Goal: Task Accomplishment & Management: Manage account settings

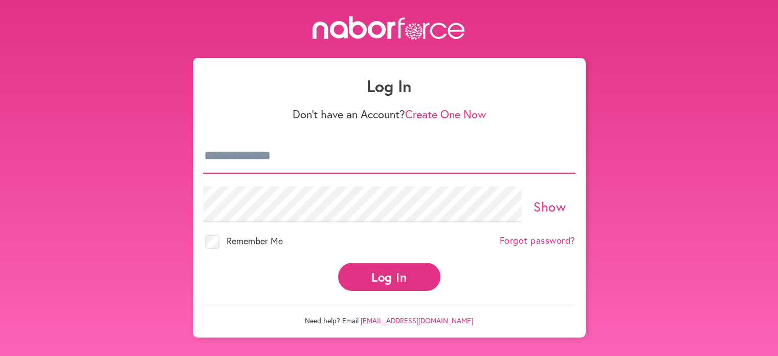
click at [287, 161] on input "email" at bounding box center [389, 156] width 373 height 36
type input "**********"
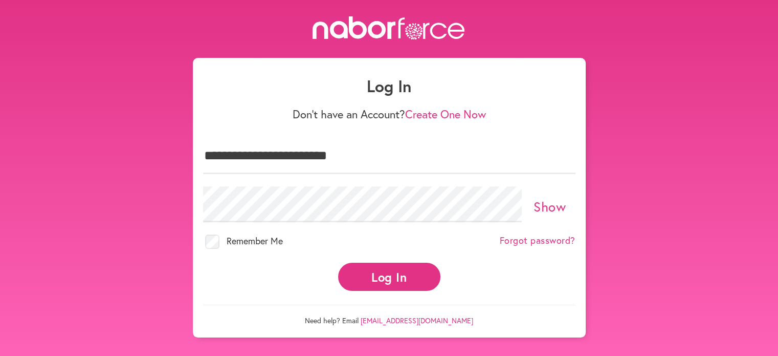
click at [397, 281] on button "Log In" at bounding box center [389, 276] width 102 height 28
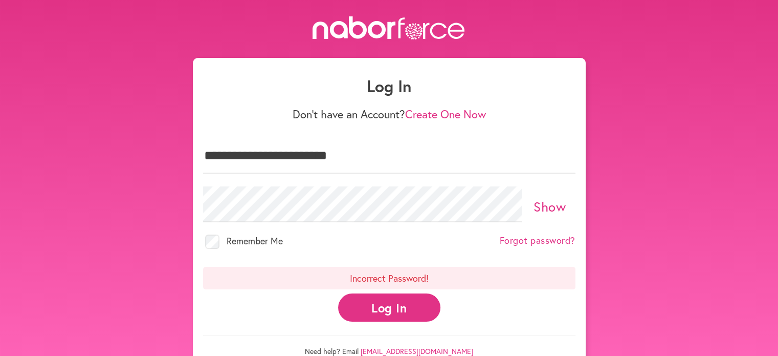
click at [540, 210] on link "Show" at bounding box center [550, 206] width 32 height 17
click at [368, 306] on button "Log In" at bounding box center [389, 307] width 102 height 28
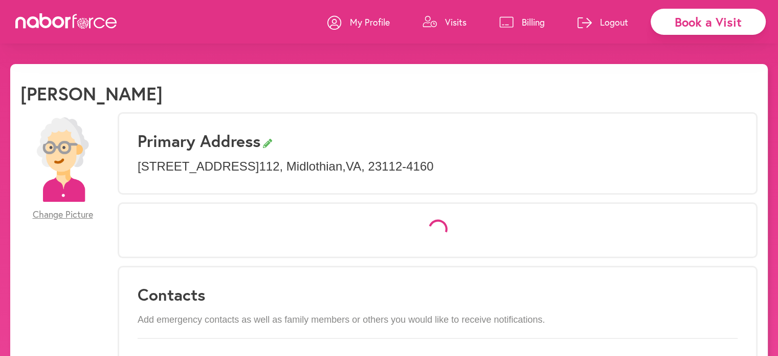
select select "*"
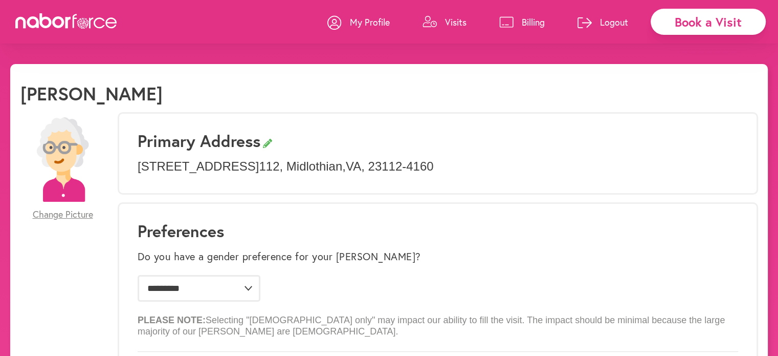
click at [448, 18] on p "Visits" at bounding box center [455, 22] width 21 height 12
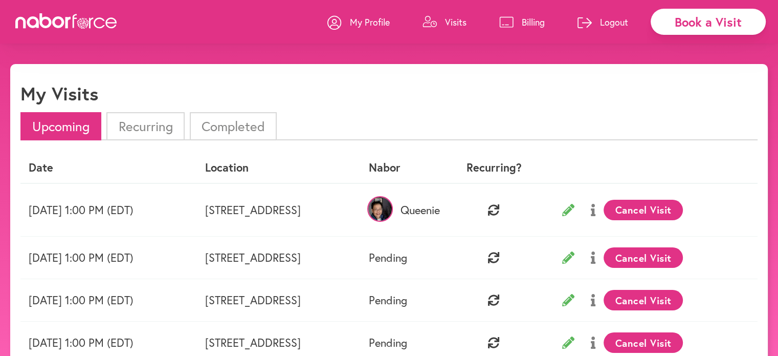
click at [679, 208] on button "Cancel Visit" at bounding box center [643, 210] width 79 height 20
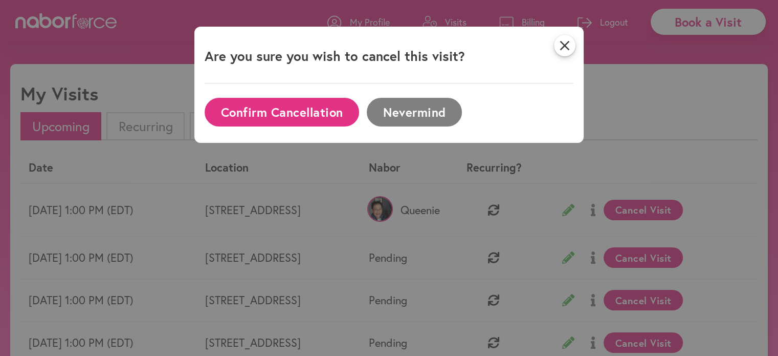
click at [283, 114] on button "Confirm Cancellation" at bounding box center [282, 112] width 155 height 28
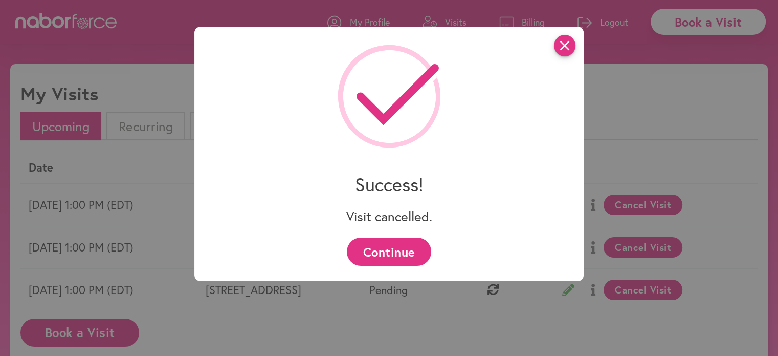
click at [570, 49] on icon "close" at bounding box center [564, 45] width 21 height 21
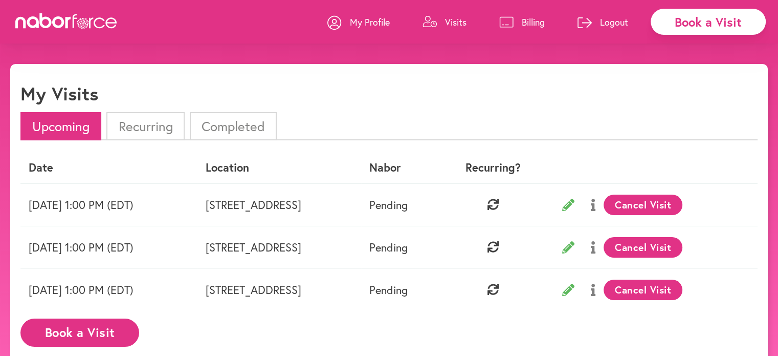
click at [161, 126] on li "Recurring" at bounding box center [145, 126] width 78 height 28
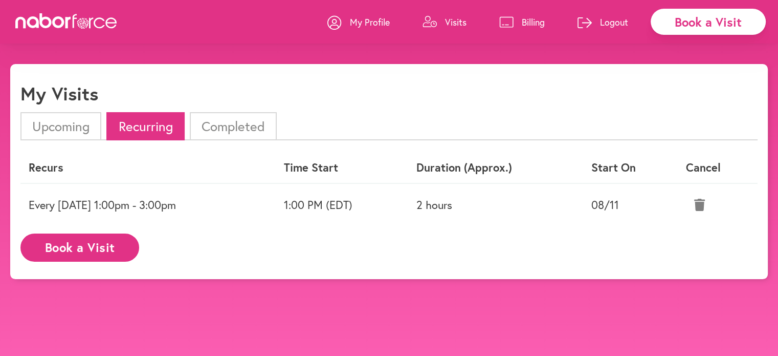
click at [696, 204] on icon at bounding box center [699, 205] width 11 height 12
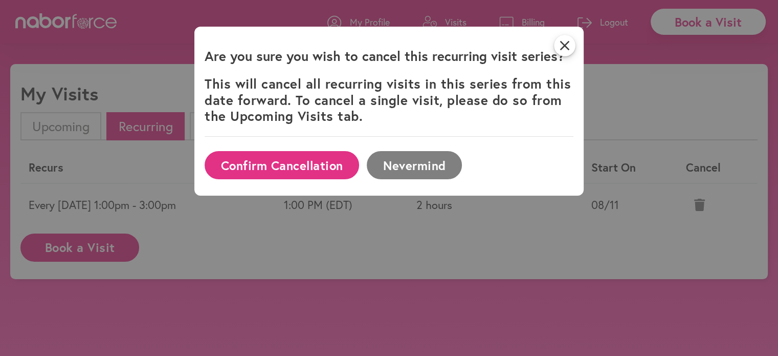
click at [319, 165] on button "Confirm Cancellation" at bounding box center [282, 165] width 155 height 28
